Goal: Task Accomplishment & Management: Use online tool/utility

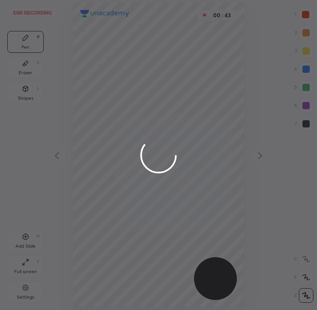
scroll to position [310, 171]
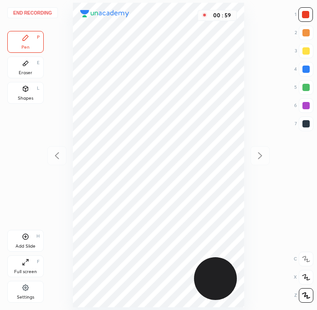
click at [306, 124] on div at bounding box center [305, 123] width 7 height 7
click at [31, 235] on div "Add Slide H" at bounding box center [25, 241] width 36 height 22
click at [307, 10] on div at bounding box center [305, 14] width 15 height 15
click at [307, 117] on div at bounding box center [306, 124] width 15 height 15
click at [67, 159] on div "End recording 1 2 3 4 5 6 7 R O A L C X Z Erase all C X Z Pen P Eraser E Shapes…" at bounding box center [158, 155] width 317 height 310
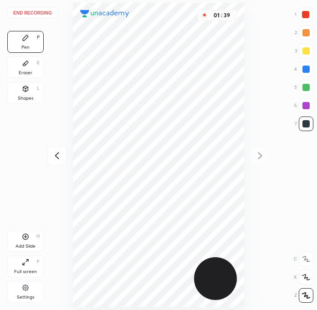
click at [26, 240] on icon at bounding box center [26, 237] width 6 height 6
click at [308, 18] on div at bounding box center [305, 14] width 15 height 15
click at [300, 121] on div at bounding box center [306, 124] width 15 height 15
click at [309, 124] on div at bounding box center [305, 123] width 7 height 7
click at [309, 12] on div at bounding box center [305, 14] width 7 height 7
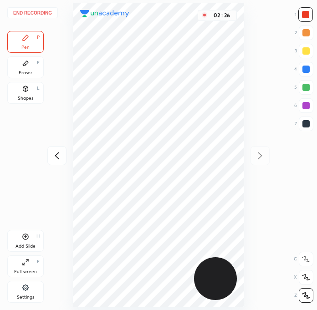
click at [303, 126] on div at bounding box center [305, 123] width 7 height 7
click at [307, 13] on div at bounding box center [305, 14] width 7 height 7
click at [307, 126] on div at bounding box center [305, 123] width 7 height 7
click at [306, 8] on div at bounding box center [305, 14] width 15 height 15
click at [303, 128] on div at bounding box center [306, 124] width 15 height 15
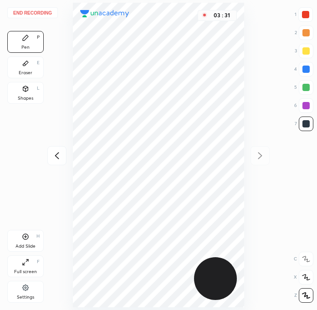
click at [302, 130] on div at bounding box center [306, 124] width 15 height 15
click at [305, 13] on div at bounding box center [305, 14] width 7 height 7
click at [308, 127] on div at bounding box center [305, 123] width 7 height 7
click at [306, 17] on div at bounding box center [305, 14] width 7 height 7
click at [307, 87] on div at bounding box center [305, 87] width 7 height 7
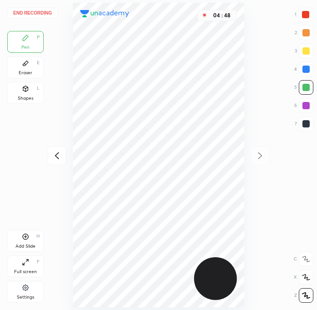
click at [312, 20] on div at bounding box center [305, 14] width 15 height 15
click at [33, 14] on button "End recording" at bounding box center [32, 12] width 51 height 11
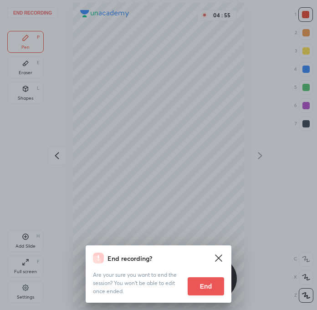
click at [202, 287] on button "End" at bounding box center [206, 286] width 36 height 18
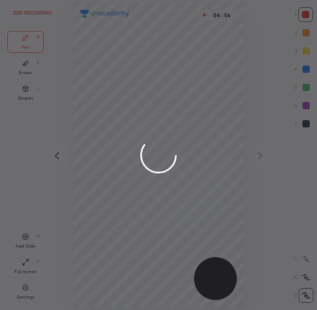
click at [34, 243] on div at bounding box center [158, 155] width 317 height 310
